Goal: Information Seeking & Learning: Learn about a topic

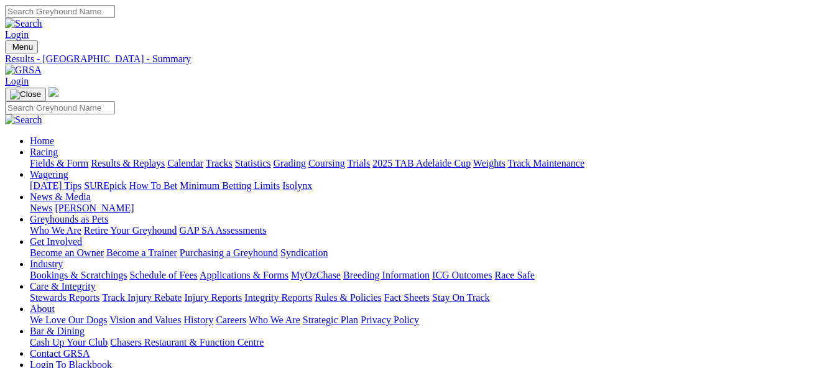
scroll to position [311, 0]
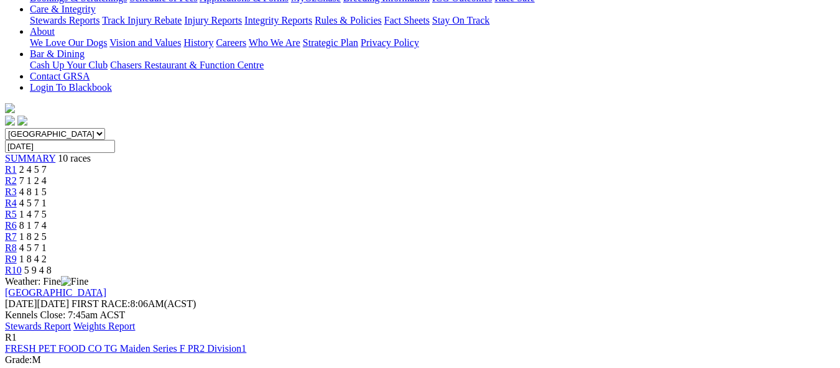
scroll to position [311, 0]
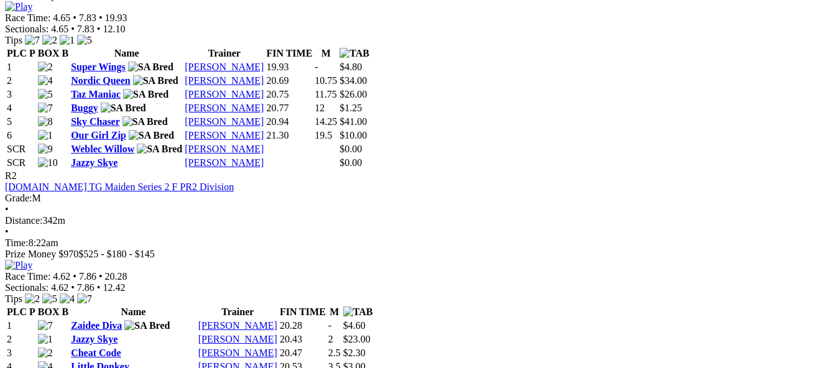
scroll to position [684, 0]
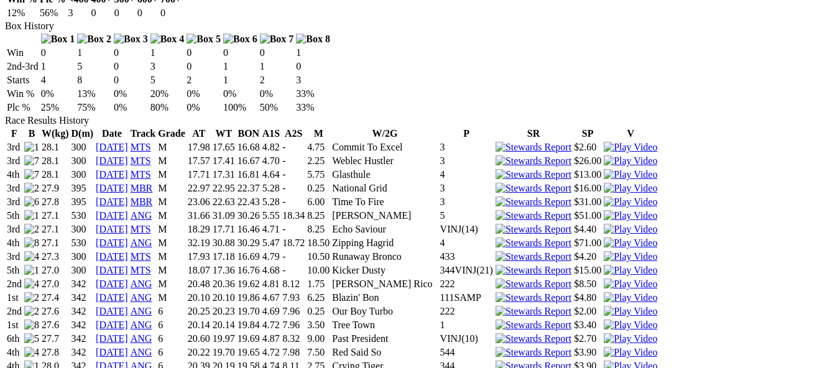
scroll to position [808, 0]
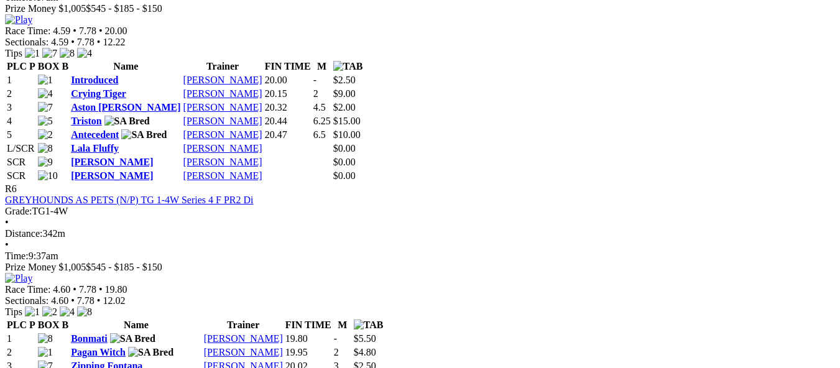
scroll to position [1741, 0]
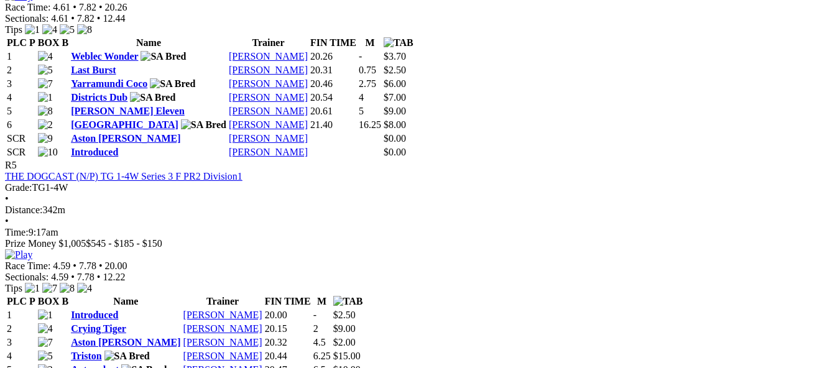
scroll to position [1492, 0]
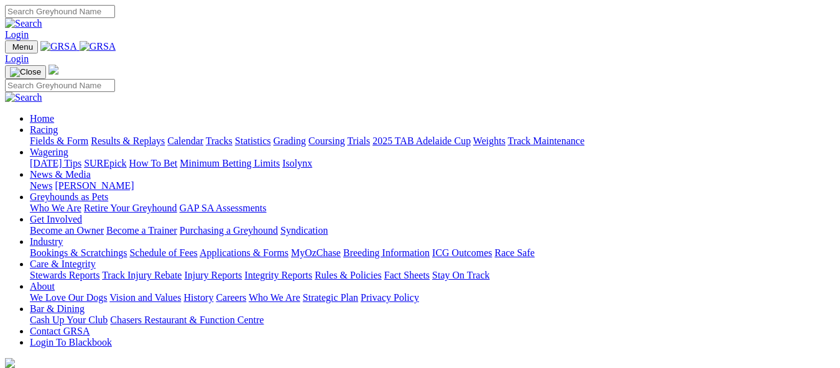
scroll to position [435, 0]
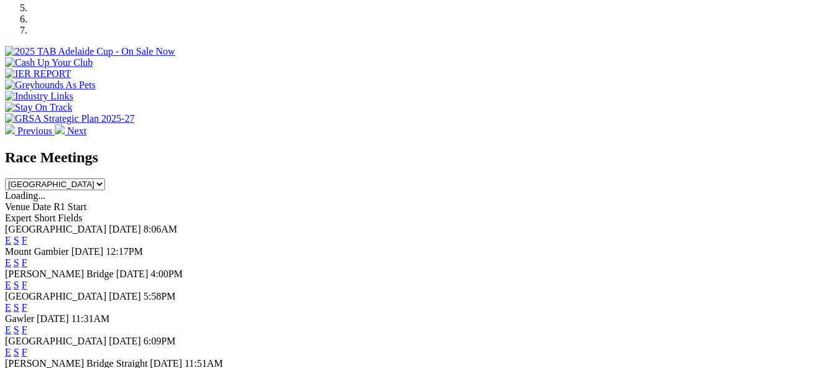
click at [27, 302] on link "F" at bounding box center [25, 307] width 6 height 11
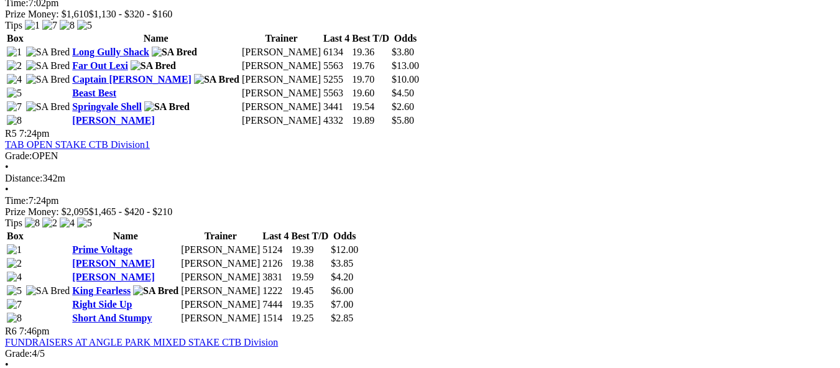
scroll to position [1305, 0]
